Goal: Information Seeking & Learning: Find specific fact

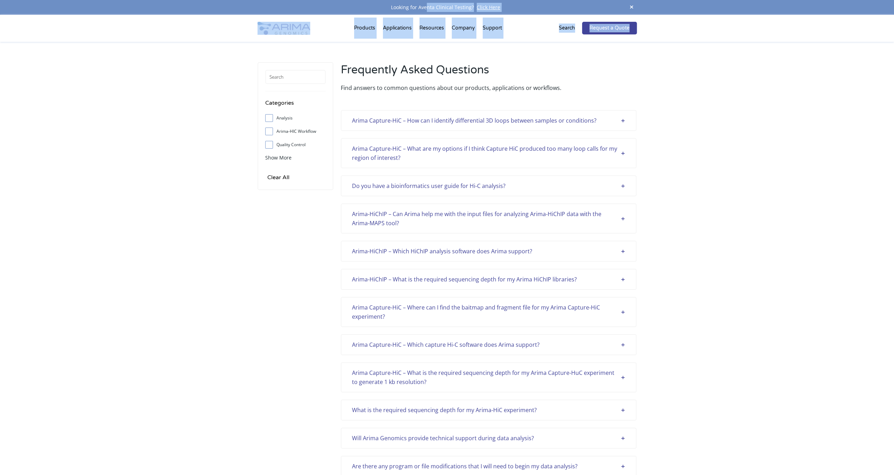
drag, startPoint x: 468, startPoint y: 17, endPoint x: 559, endPoint y: 49, distance: 96.3
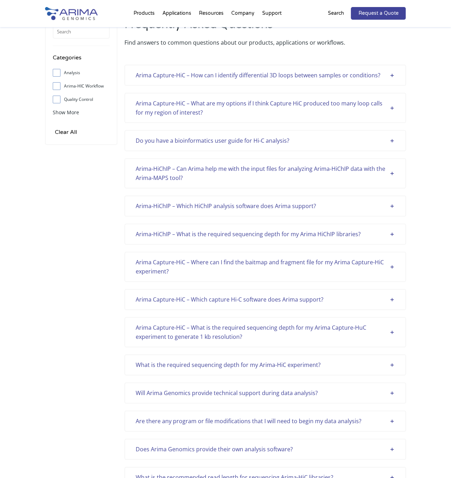
scroll to position [44, 0]
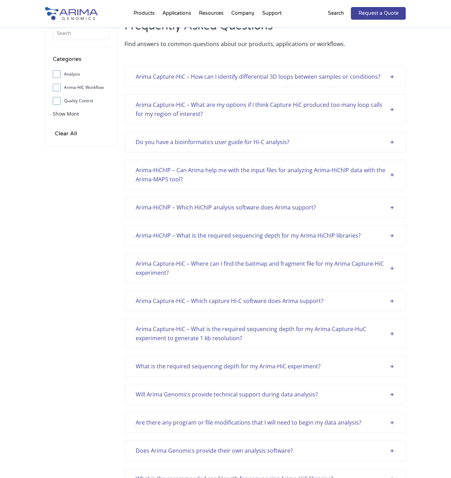
click at [390, 78] on div "Arima Capture-HiC – How can I identify differential 3D loops between samples or…" at bounding box center [265, 76] width 259 height 9
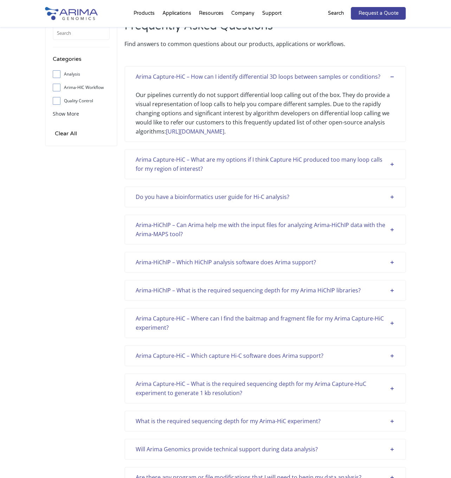
click at [388, 165] on div "Arima Capture-HiC – What are my options if I think Capture HiC produced too man…" at bounding box center [265, 164] width 259 height 18
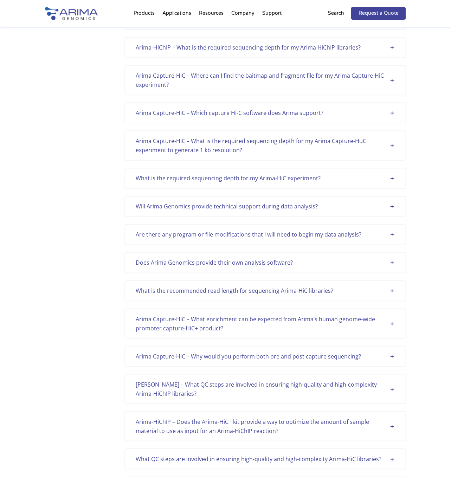
click at [388, 46] on div "Arima-HiChIP – What is the required sequencing depth for my Arima HiChIP librar…" at bounding box center [265, 47] width 259 height 9
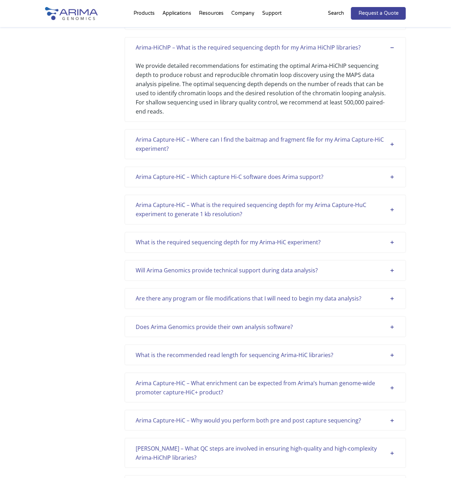
click at [388, 135] on div "Arima Capture-HiC – Where can I find the baitmap and fragment file for my Arima…" at bounding box center [265, 144] width 259 height 18
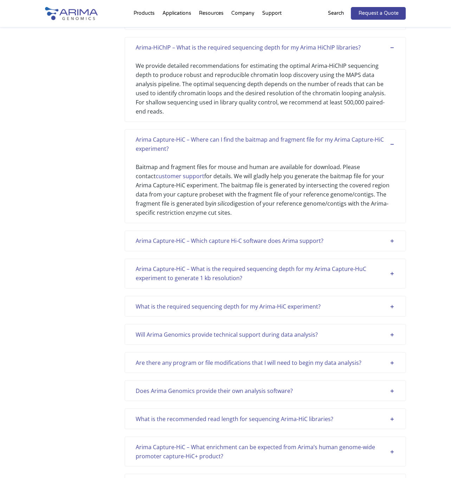
click at [391, 236] on div "Arima Capture-HiC – Which capture Hi-C software does Arima support?" at bounding box center [265, 240] width 259 height 9
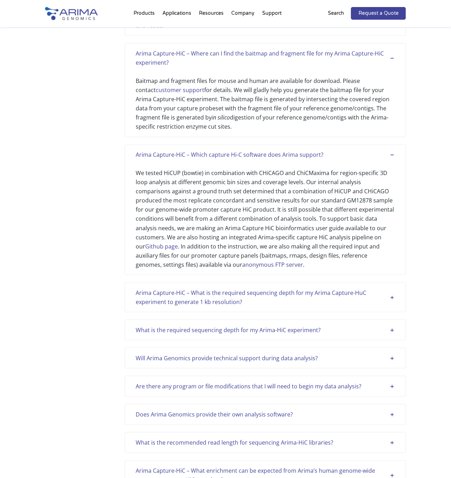
scroll to position [456, 0]
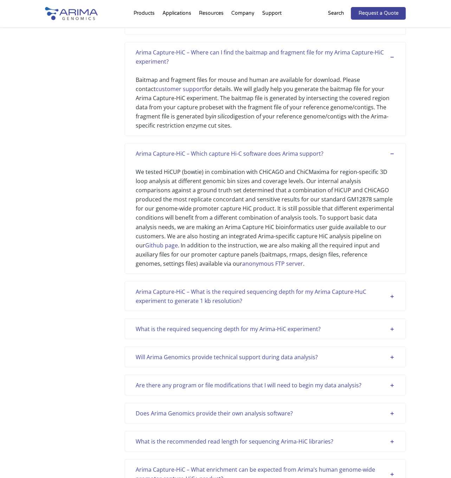
click at [391, 287] on div "Arima Capture-HiC – What is the required sequencing depth for my Arima Capture-…" at bounding box center [265, 296] width 259 height 18
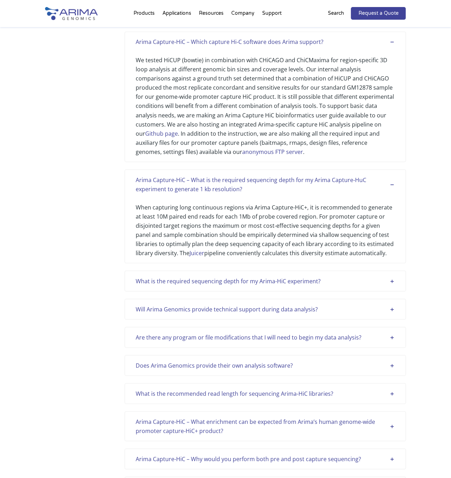
scroll to position [571, 0]
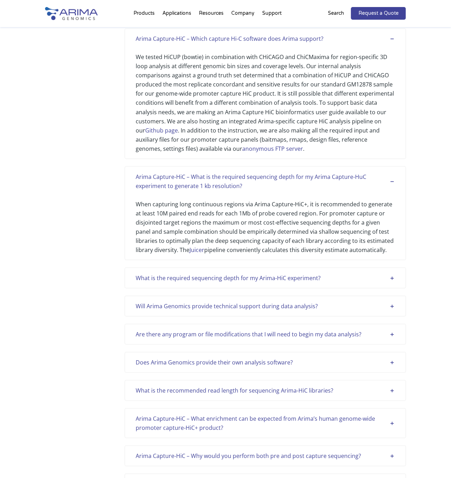
click at [391, 273] on div "What is the required sequencing depth for my Arima-HiC experiment?" at bounding box center [265, 277] width 259 height 9
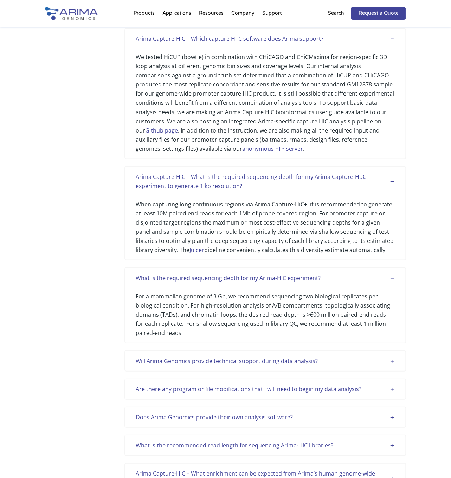
drag, startPoint x: 391, startPoint y: 348, endPoint x: 391, endPoint y: 354, distance: 6.3
click at [391, 356] on div "Will Arima Genomics provide technical support during data analysis?" at bounding box center [265, 360] width 259 height 9
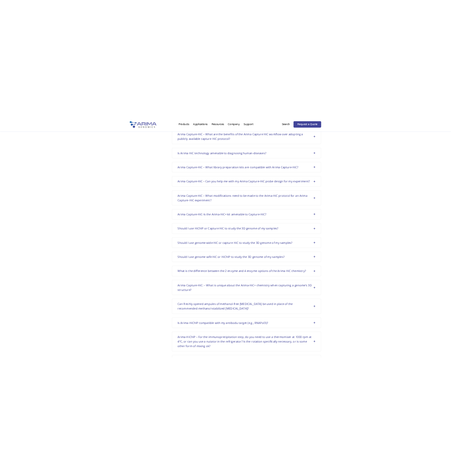
scroll to position [1317, 0]
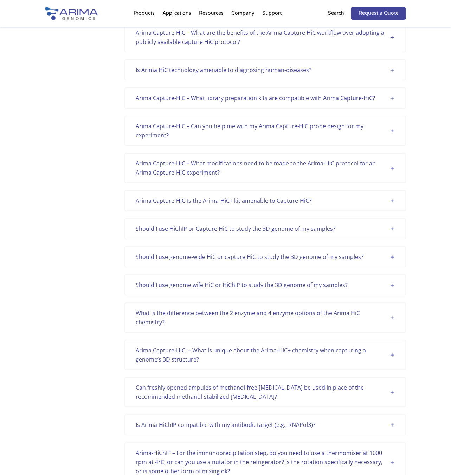
click at [449, 131] on div "Categories Analysis Arima-HIC Workflow Quality Control Sample Support Show More…" at bounding box center [225, 58] width 451 height 2669
click at [362, 196] on div "Arima Capture-HiC-Is the Arima-HiC+ kit amenable to Capture-HiC?" at bounding box center [265, 200] width 259 height 9
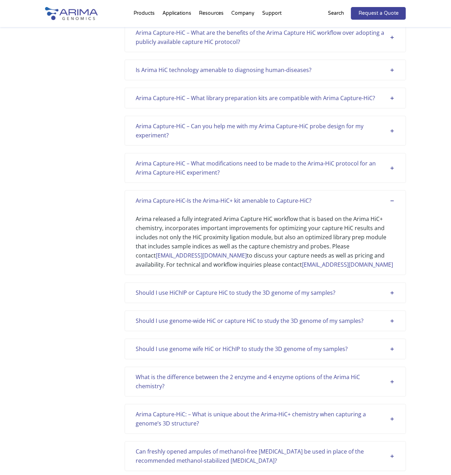
click at [313, 288] on div "Should I use HiChIP or Capture HiC to study the 3D genome of my samples?" at bounding box center [265, 292] width 259 height 9
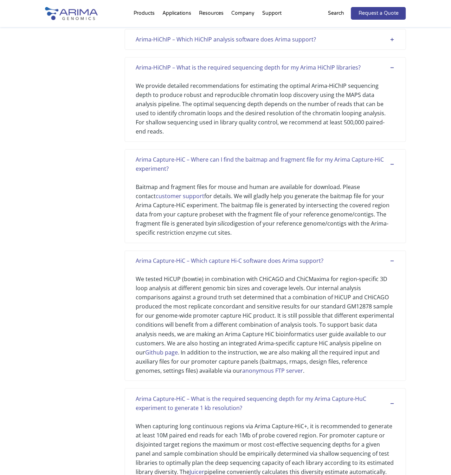
scroll to position [349, 0]
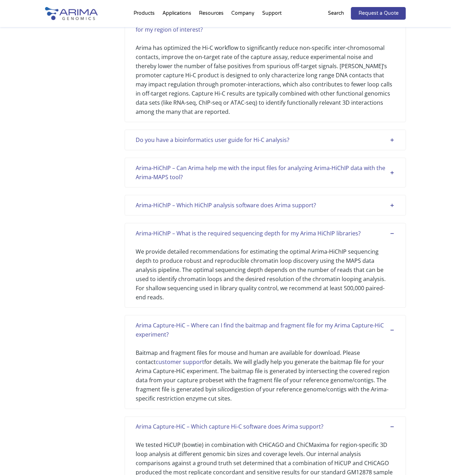
click at [339, 12] on p "Search" at bounding box center [335, 13] width 16 height 9
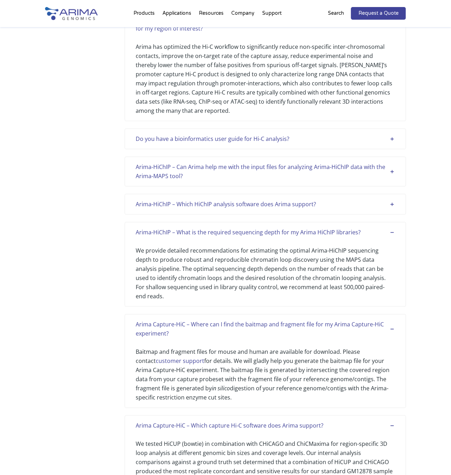
scroll to position [197, 0]
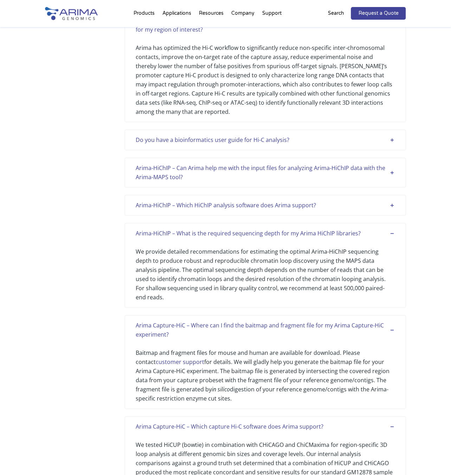
click at [335, 14] on p "Search" at bounding box center [335, 13] width 16 height 9
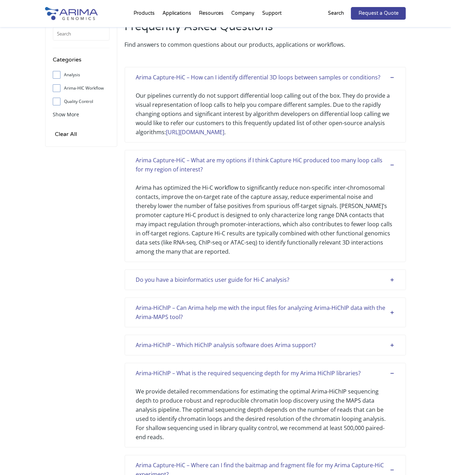
scroll to position [0, 0]
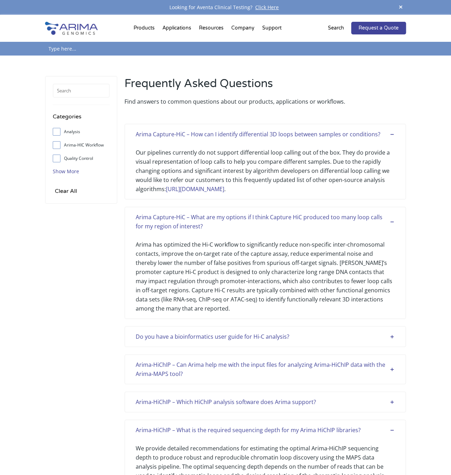
click at [69, 173] on span "Show More" at bounding box center [66, 171] width 26 height 7
click at [65, 131] on label "Analysis" at bounding box center [81, 131] width 57 height 11
click at [59, 131] on input "Analysis" at bounding box center [56, 131] width 5 height 5
checkbox input "true"
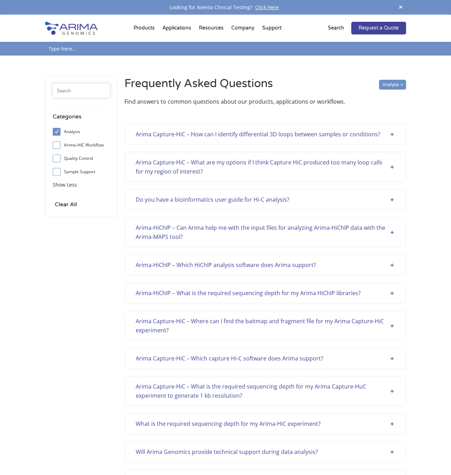
click at [69, 91] on input "text" at bounding box center [81, 91] width 57 height 14
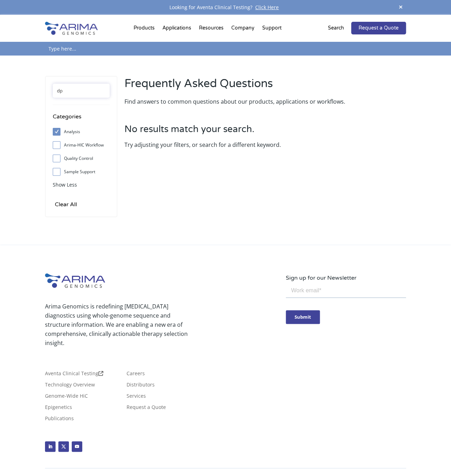
type input "d"
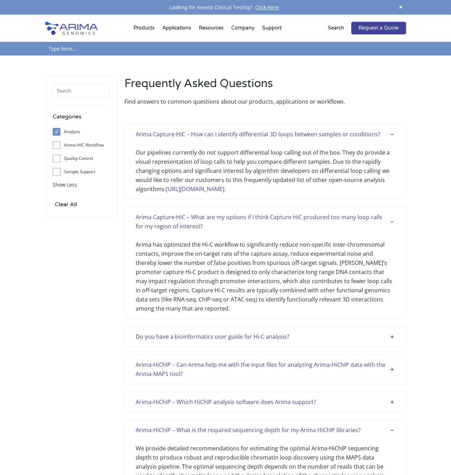
click at [56, 127] on label "Analysis" at bounding box center [81, 131] width 57 height 11
click at [56, 129] on input "Analysis" at bounding box center [56, 131] width 5 height 5
checkbox input "false"
click at [78, 92] on input "text" at bounding box center [81, 91] width 57 height 14
click at [67, 88] on input "text" at bounding box center [81, 91] width 57 height 14
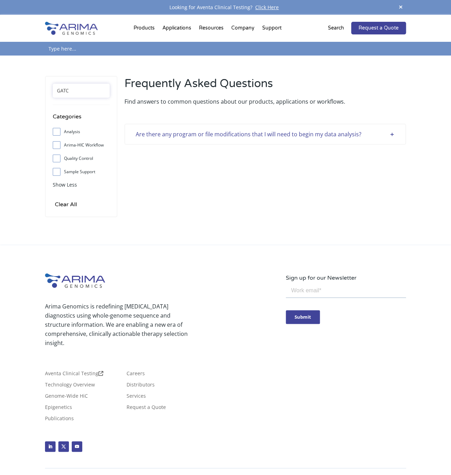
type input "GATC"
click at [302, 138] on div "Are there any program or file modifications that I will need to begin my data a…" at bounding box center [264, 134] width 281 height 21
click at [363, 131] on div "Are there any program or file modifications that I will need to begin my data a…" at bounding box center [265, 134] width 259 height 9
click at [389, 131] on div "Are there any program or file modifications that I will need to begin my data a…" at bounding box center [265, 134] width 259 height 9
click at [390, 131] on div "Are there any program or file modifications that I will need to begin my data a…" at bounding box center [265, 134] width 259 height 9
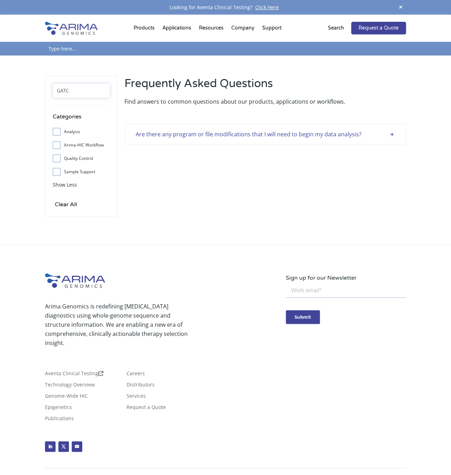
click at [385, 131] on div "Are there any program or file modifications that I will need to begin my data a…" at bounding box center [265, 134] width 259 height 9
click at [385, 133] on div "Are there any program or file modifications that I will need to begin my data a…" at bounding box center [265, 134] width 259 height 9
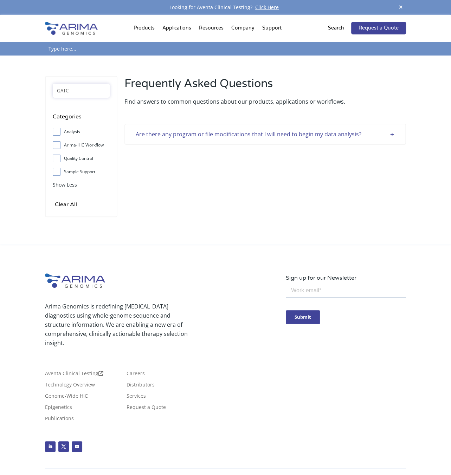
drag, startPoint x: 385, startPoint y: 131, endPoint x: 383, endPoint y: 135, distance: 3.8
click at [383, 135] on div "Are there any program or file modifications that I will need to begin my data a…" at bounding box center [265, 134] width 259 height 9
click at [382, 136] on div "Are there any program or file modifications that I will need to begin my data a…" at bounding box center [265, 134] width 259 height 9
click at [387, 135] on div "Are there any program or file modifications that I will need to begin my data a…" at bounding box center [265, 134] width 259 height 9
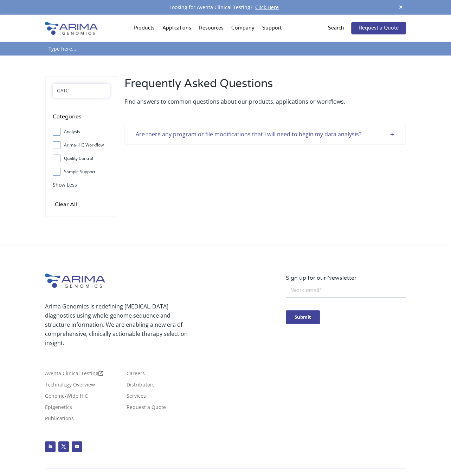
click at [325, 135] on div "Are there any program or file modifications that I will need to begin my data a…" at bounding box center [265, 134] width 259 height 9
click at [232, 135] on div "Are there any program or file modifications that I will need to begin my data a…" at bounding box center [265, 134] width 259 height 9
drag, startPoint x: 77, startPoint y: 90, endPoint x: 19, endPoint y: 94, distance: 58.1
click at [19, 94] on div "GATC Categories Analysis Arima-HIC Workflow Quality Control Sample Support Show…" at bounding box center [225, 151] width 451 height 190
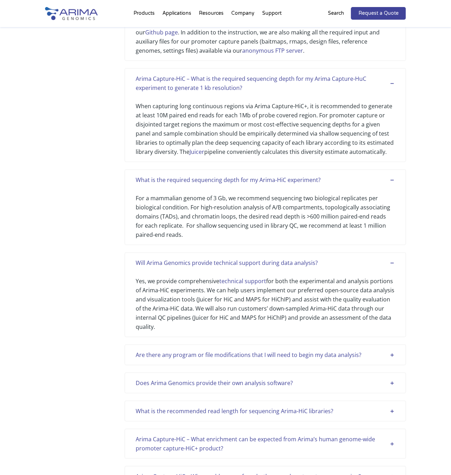
scroll to position [686, 0]
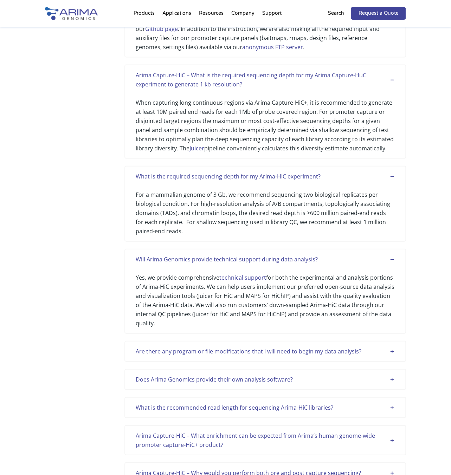
click at [253, 347] on div "Are there any program or file modifications that I will need to begin my data a…" at bounding box center [265, 351] width 259 height 9
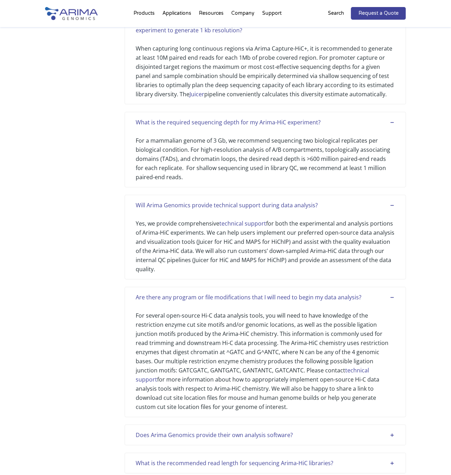
scroll to position [745, 0]
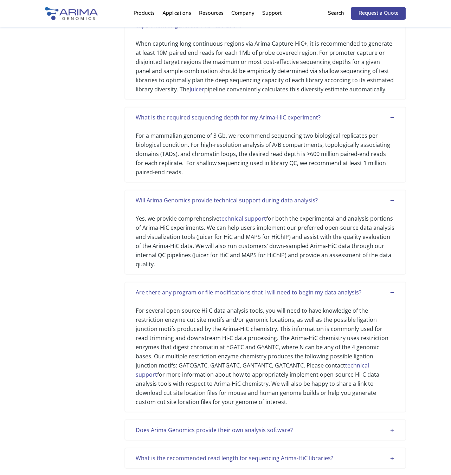
drag, startPoint x: 133, startPoint y: 284, endPoint x: 164, endPoint y: 393, distance: 113.2
click at [164, 393] on div "Are there any program or file modifications that I will need to begin my data a…" at bounding box center [264, 347] width 281 height 131
copy div "Lor ipsum dol sitamet co adip elitseddoeius temp I utla etdo ma aliqu en admi v…"
drag, startPoint x: 96, startPoint y: 69, endPoint x: 98, endPoint y: 76, distance: 7.2
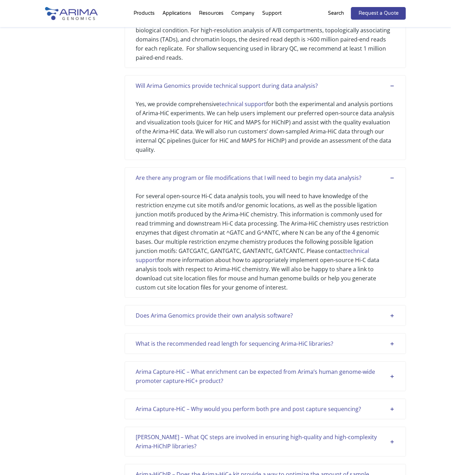
scroll to position [860, 0]
